Goal: Task Accomplishment & Management: Manage account settings

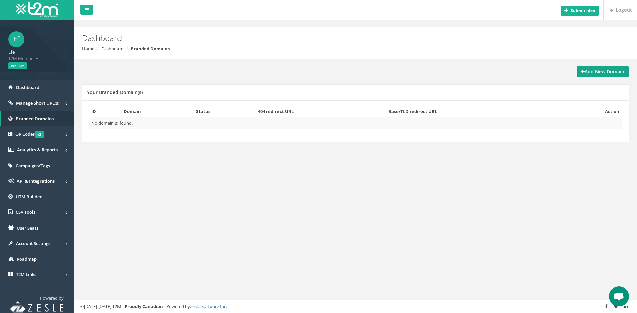
click at [590, 72] on strong "Add New Domain" at bounding box center [602, 71] width 43 height 6
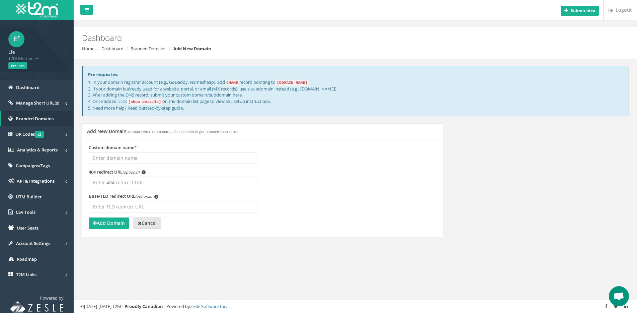
click at [144, 225] on strong "Cancel" at bounding box center [147, 223] width 19 height 6
